Goal: Information Seeking & Learning: Find specific fact

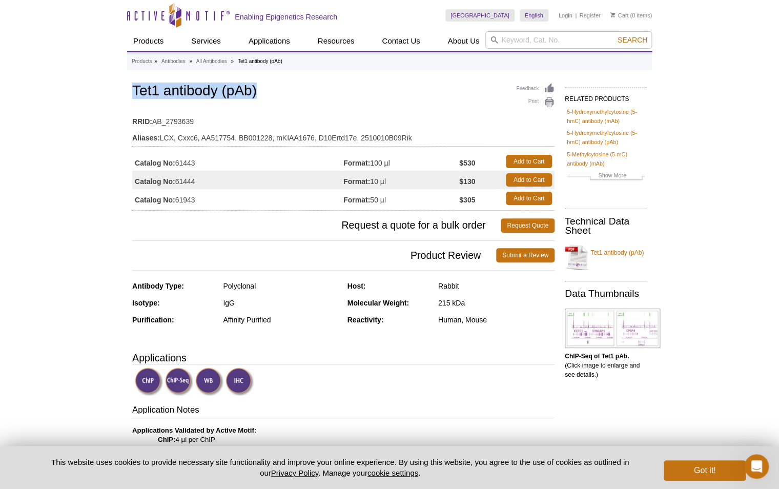
drag, startPoint x: 132, startPoint y: 90, endPoint x: 268, endPoint y: 88, distance: 136.4
copy h1 "Tet1 antibody (pAb)"
click at [189, 201] on td "Catalog No: 61943" at bounding box center [237, 198] width 211 height 18
click at [190, 201] on td "Catalog No: 61943" at bounding box center [237, 198] width 211 height 18
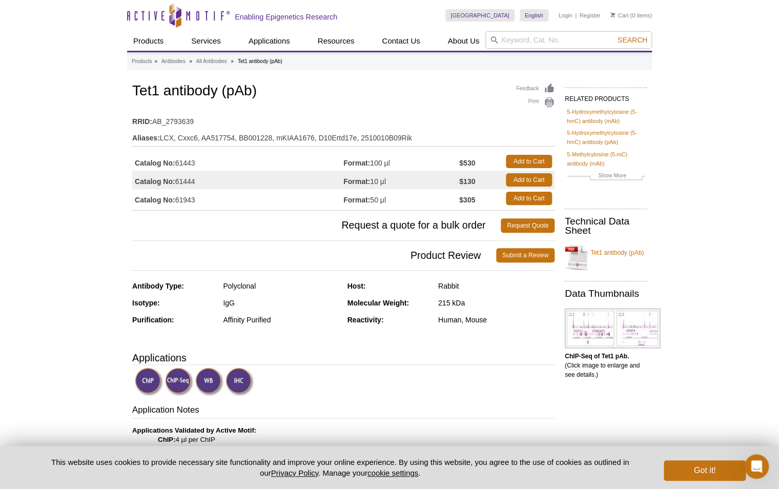
copy td "61943"
click at [192, 202] on td "Catalog No: 61943" at bounding box center [237, 198] width 211 height 18
copy td "61943"
